Goal: Transaction & Acquisition: Purchase product/service

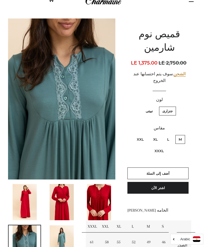
scroll to position [30, 0]
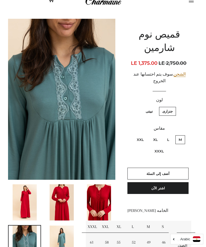
click at [139, 136] on label "XXL" at bounding box center [140, 140] width 13 height 9
click at [145, 135] on input "XXL" at bounding box center [145, 135] width 0 height 0
radio input "true"
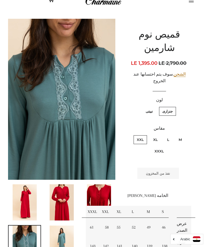
click at [153, 136] on label "XL" at bounding box center [155, 140] width 11 height 9
click at [159, 135] on input "XL" at bounding box center [159, 135] width 0 height 0
radio input "true"
